Goal: Communication & Community: Answer question/provide support

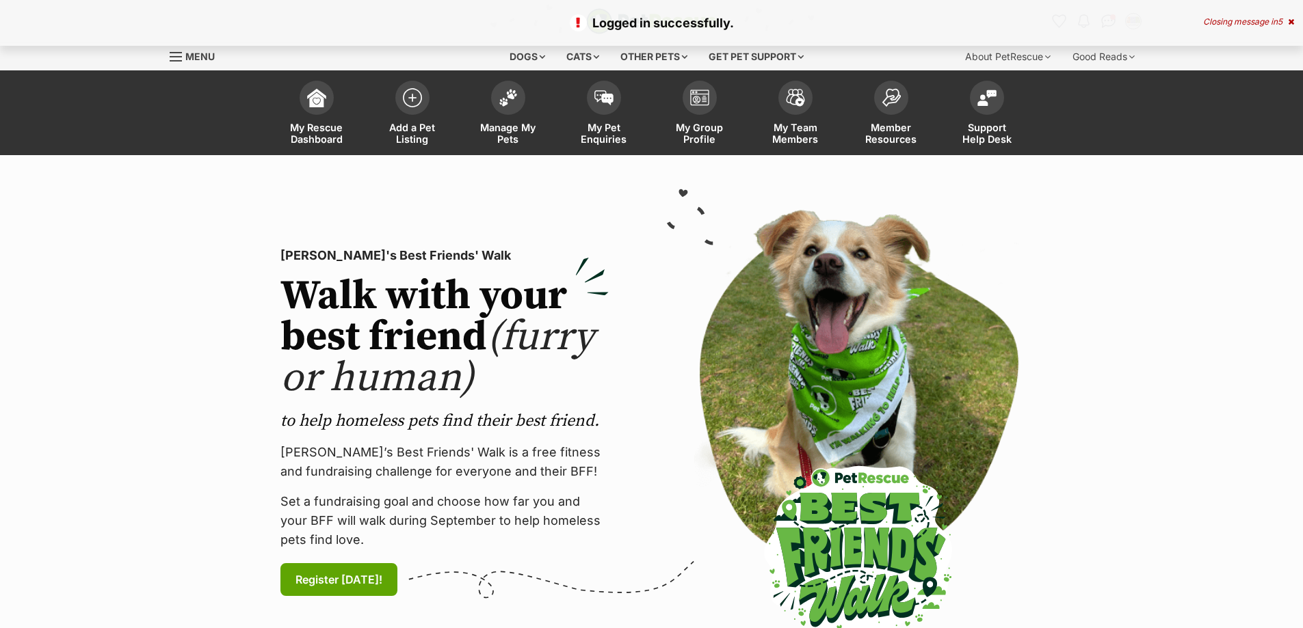
click at [1277, 25] on span "5" at bounding box center [1279, 21] width 5 height 10
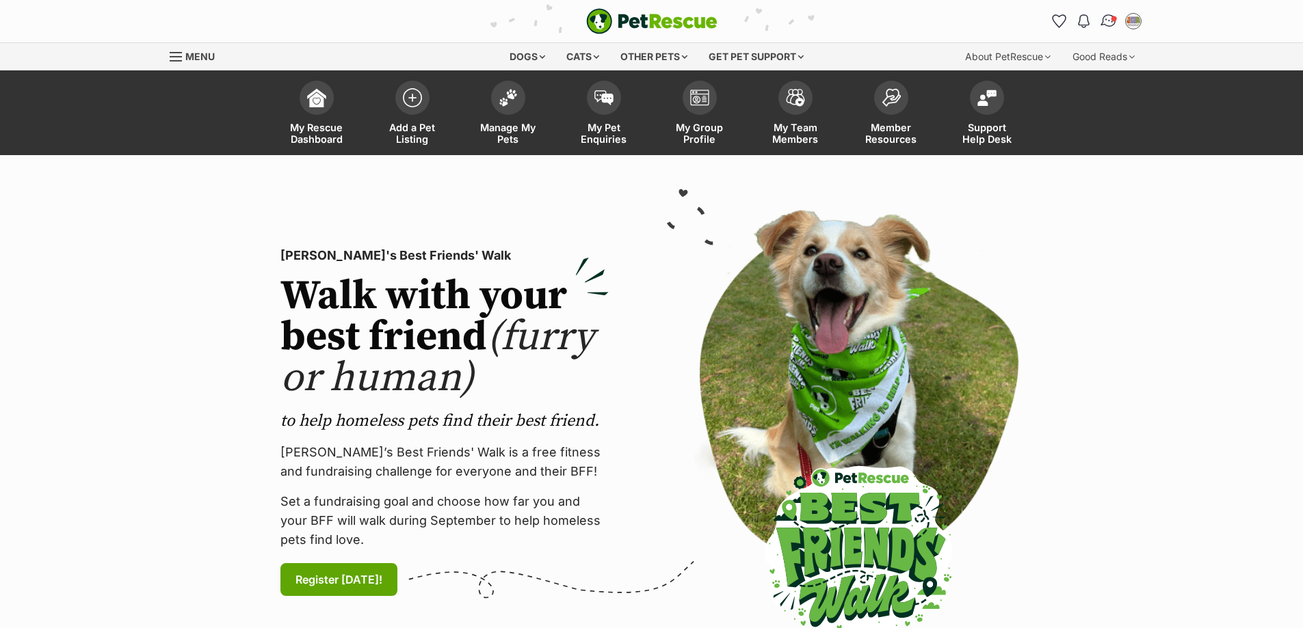
click at [1110, 16] on img "Conversations" at bounding box center [1108, 21] width 18 height 18
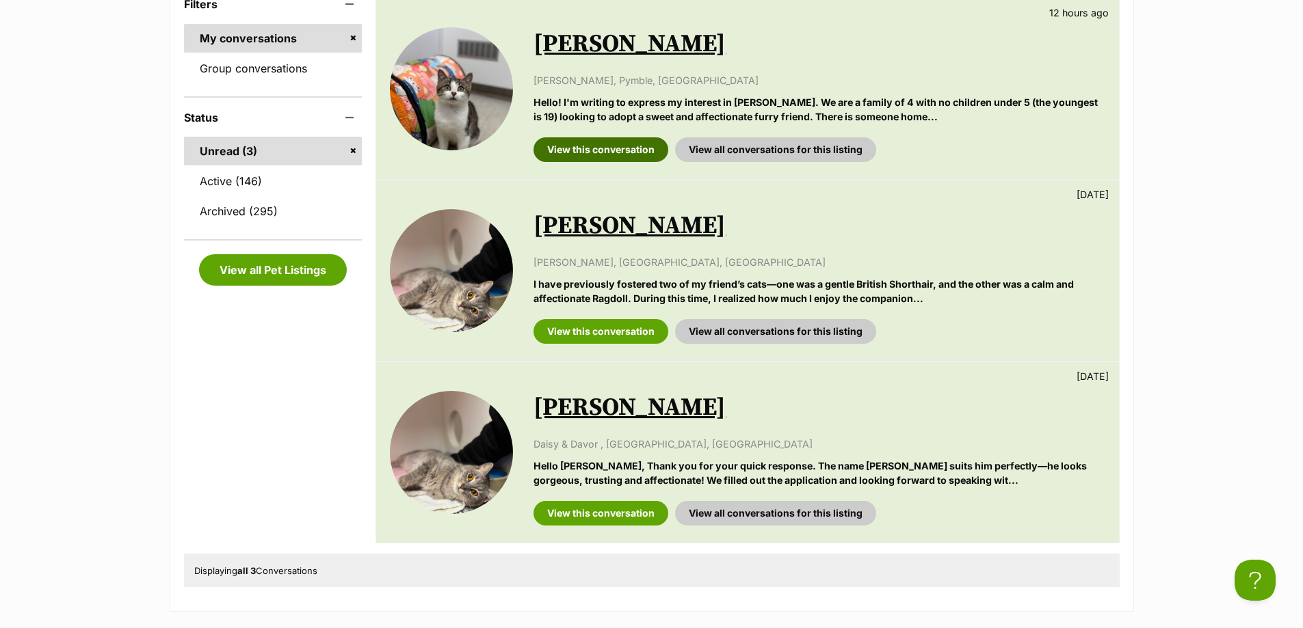
click at [594, 146] on link "View this conversation" at bounding box center [600, 149] width 135 height 25
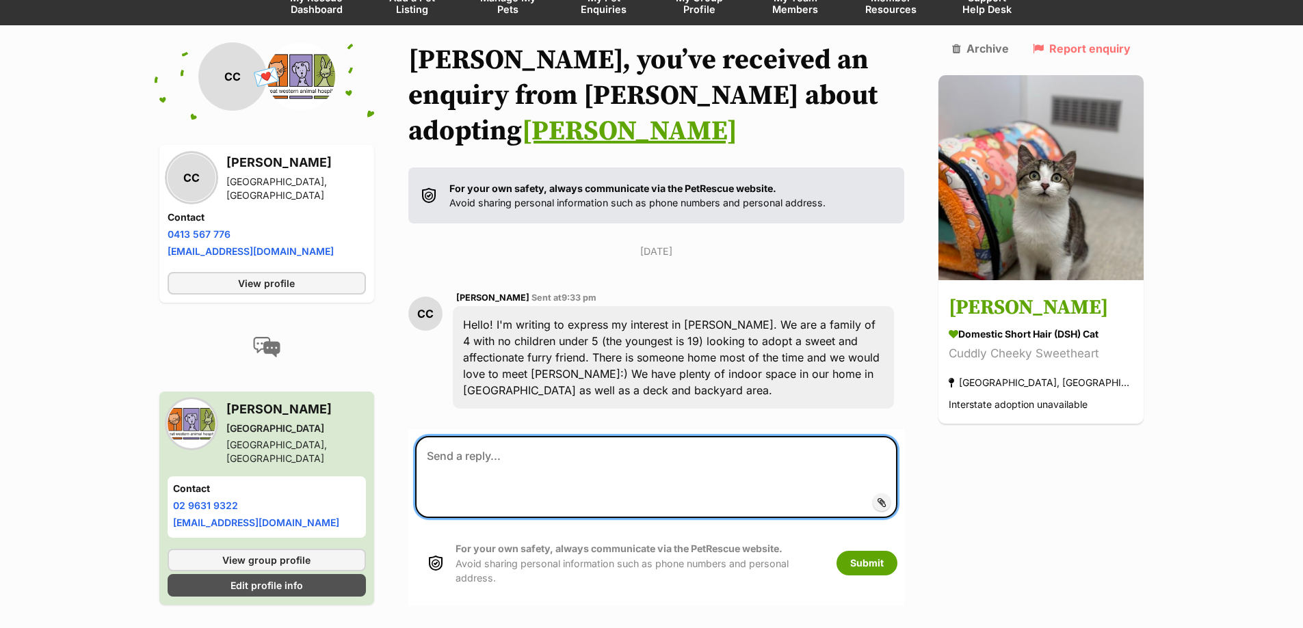
click at [652, 436] on textarea at bounding box center [656, 477] width 483 height 82
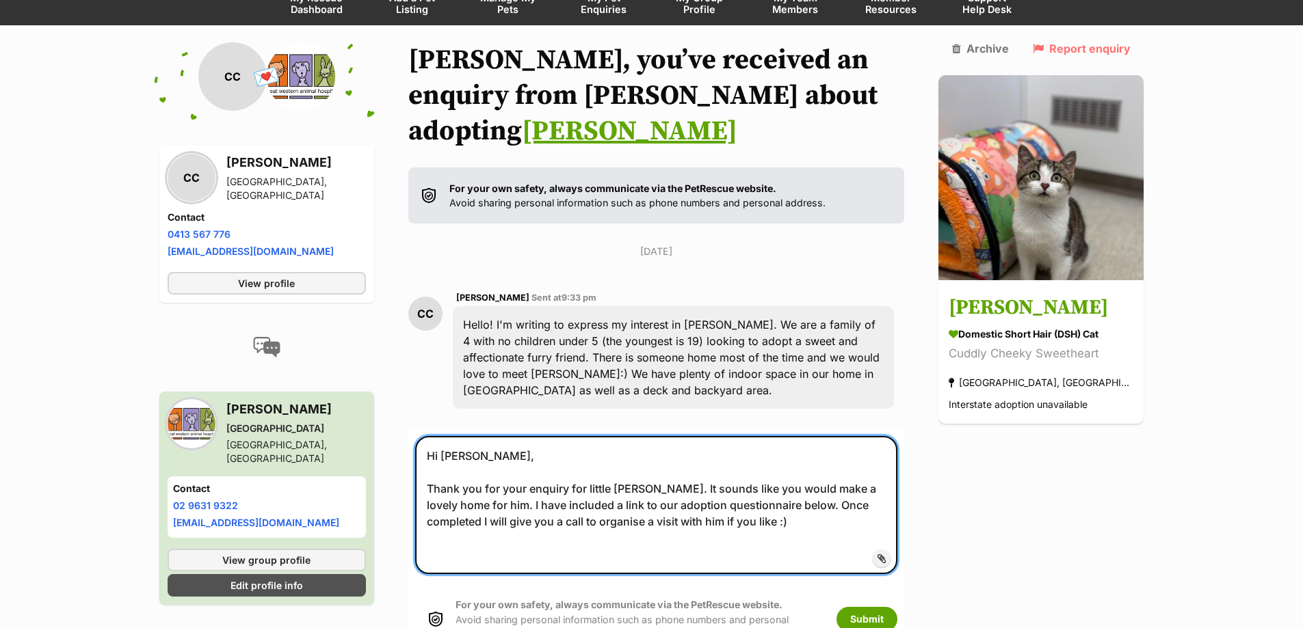
paste textarea "https://forms.gle/6bVp5Cmkwn27RwPp8"
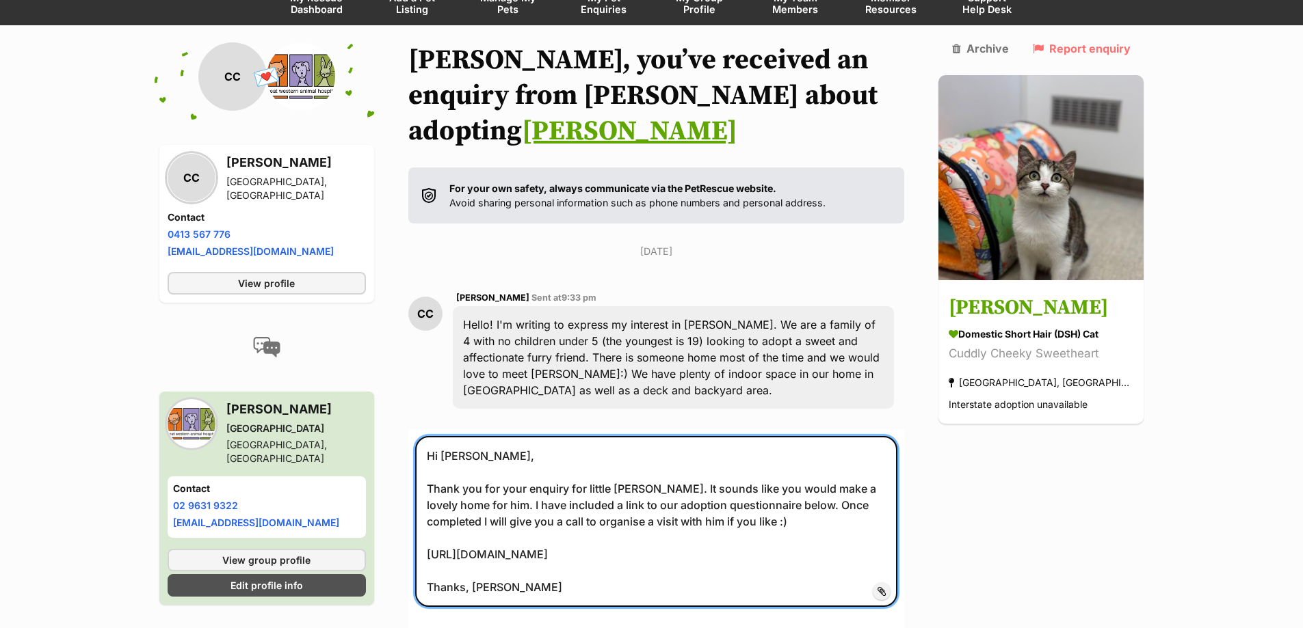
type textarea "Hi Caitlyn, Thank you for your enquiry for little Tucker. It sounds like you wo…"
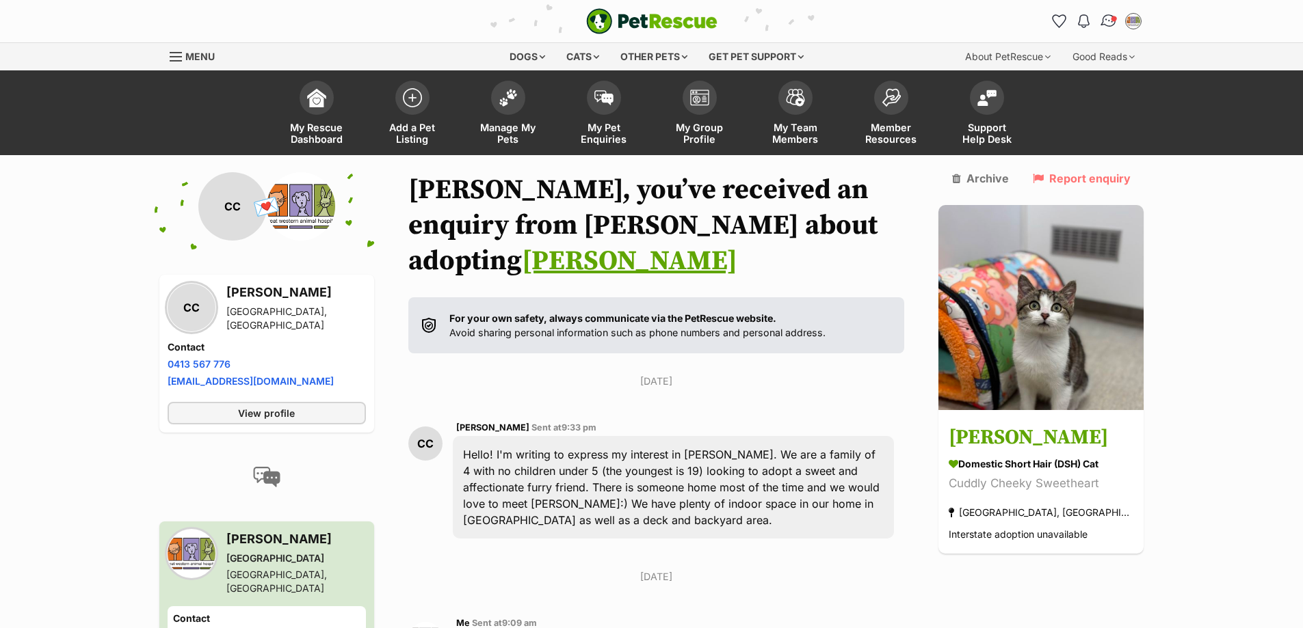
click at [1102, 19] on img "Conversations" at bounding box center [1108, 21] width 18 height 18
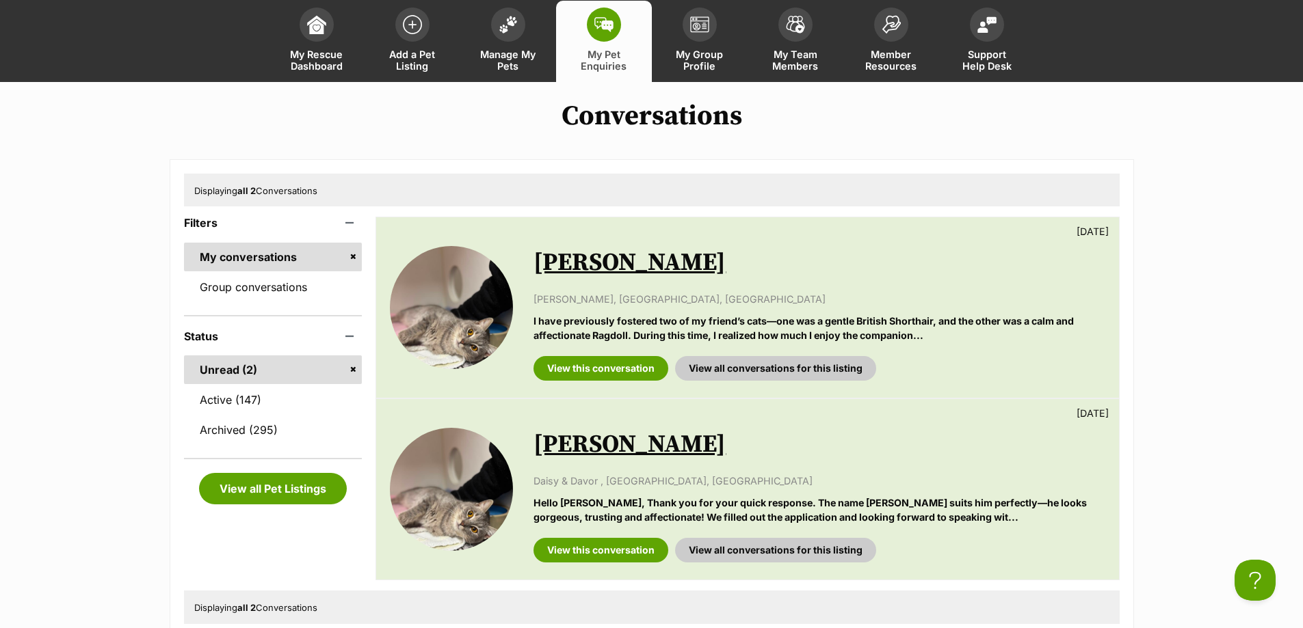
scroll to position [146, 0]
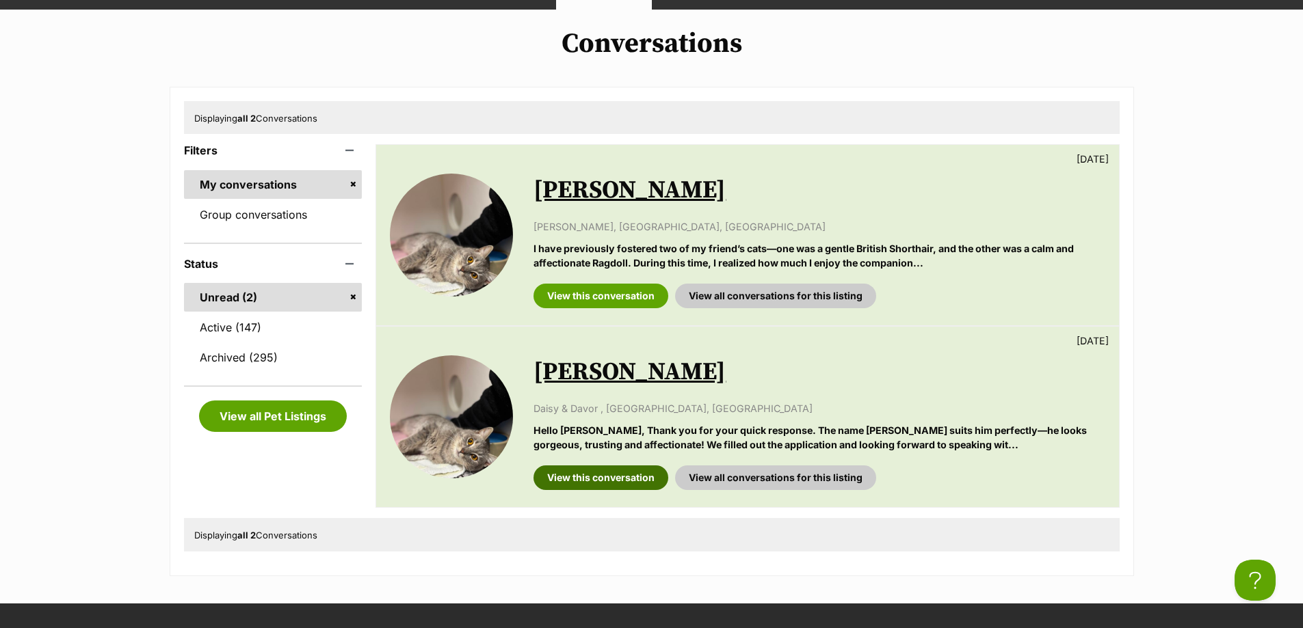
click at [611, 488] on link "View this conversation" at bounding box center [600, 478] width 135 height 25
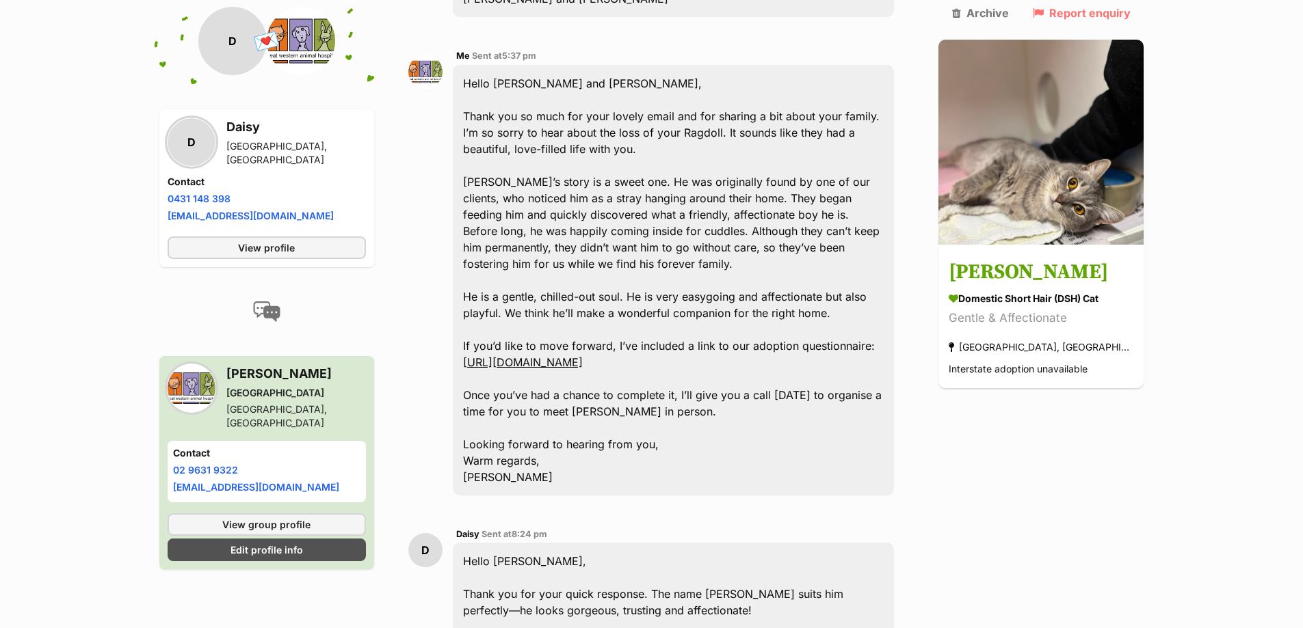
scroll to position [1094, 0]
